Goal: Task Accomplishment & Management: Find specific page/section

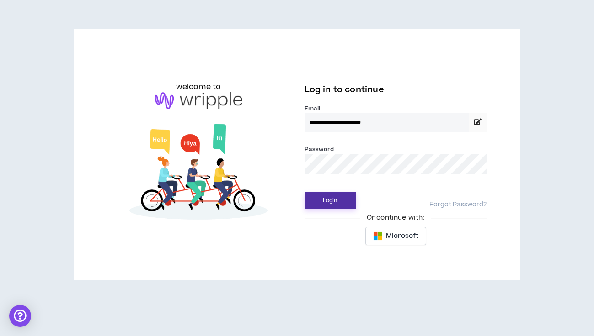
click at [329, 193] on button "Login" at bounding box center [329, 200] width 51 height 17
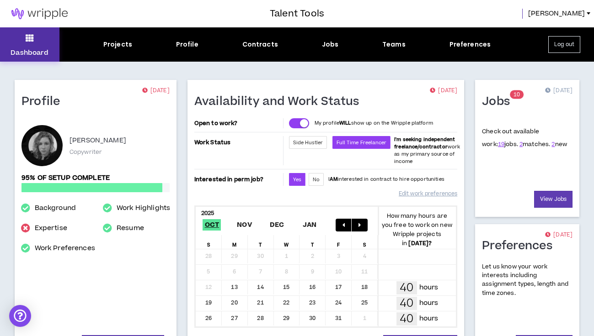
click at [43, 37] on button "Dashboard" at bounding box center [29, 44] width 59 height 34
click at [42, 37] on button "Dashboard" at bounding box center [29, 44] width 59 height 34
click at [318, 51] on div "Dashboard Projects Profile Contracts Jobs Teams Preferences Log out" at bounding box center [297, 44] width 594 height 34
click at [325, 42] on div "Jobs" at bounding box center [330, 45] width 17 height 10
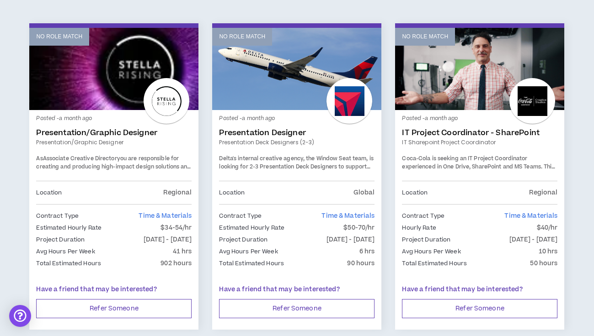
scroll to position [1579, 0]
